Goal: Task Accomplishment & Management: Manage account settings

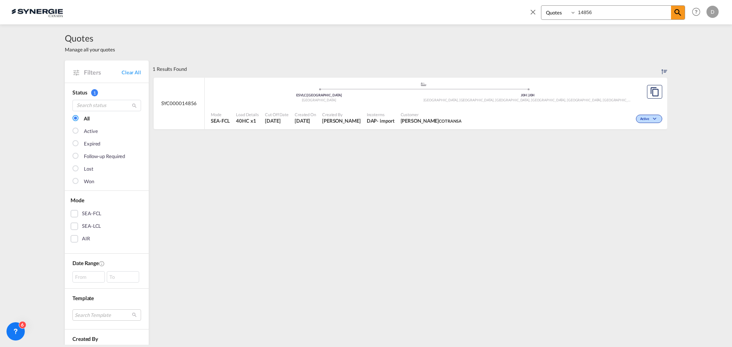
select select "Quotes"
click at [589, 10] on input "14856" at bounding box center [623, 12] width 95 height 13
type input "14863"
click at [354, 120] on div "Created By [PERSON_NAME]" at bounding box center [341, 118] width 45 height 19
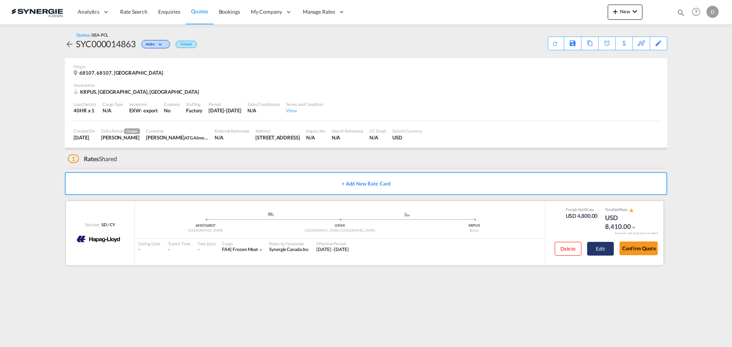
click at [603, 246] on button "Edit" at bounding box center [600, 249] width 27 height 14
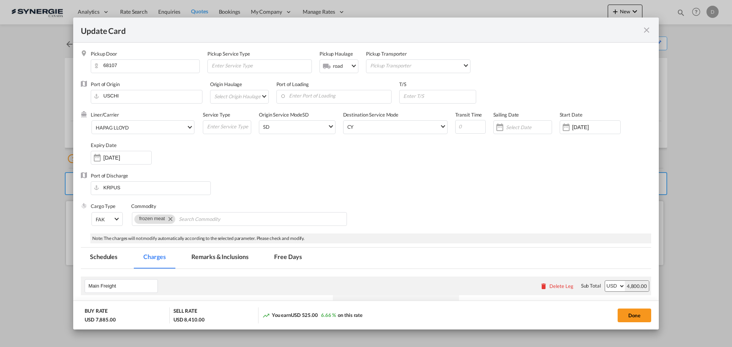
select select "per container"
select select "per B/L"
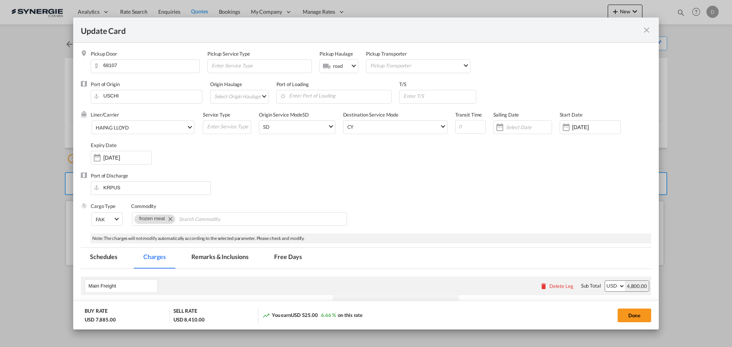
select select "per B/L"
select select "per shipment"
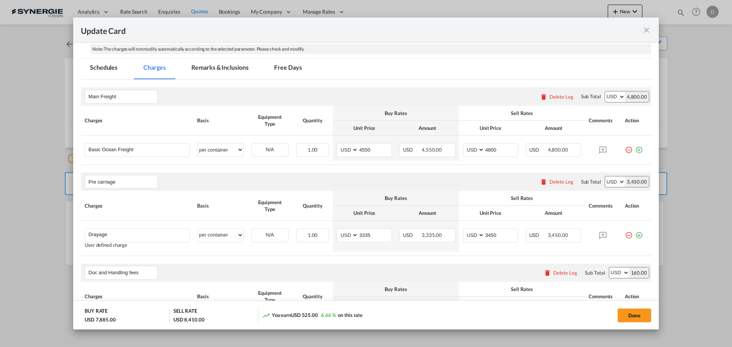
scroll to position [191, 0]
